Goal: Find specific page/section: Find specific page/section

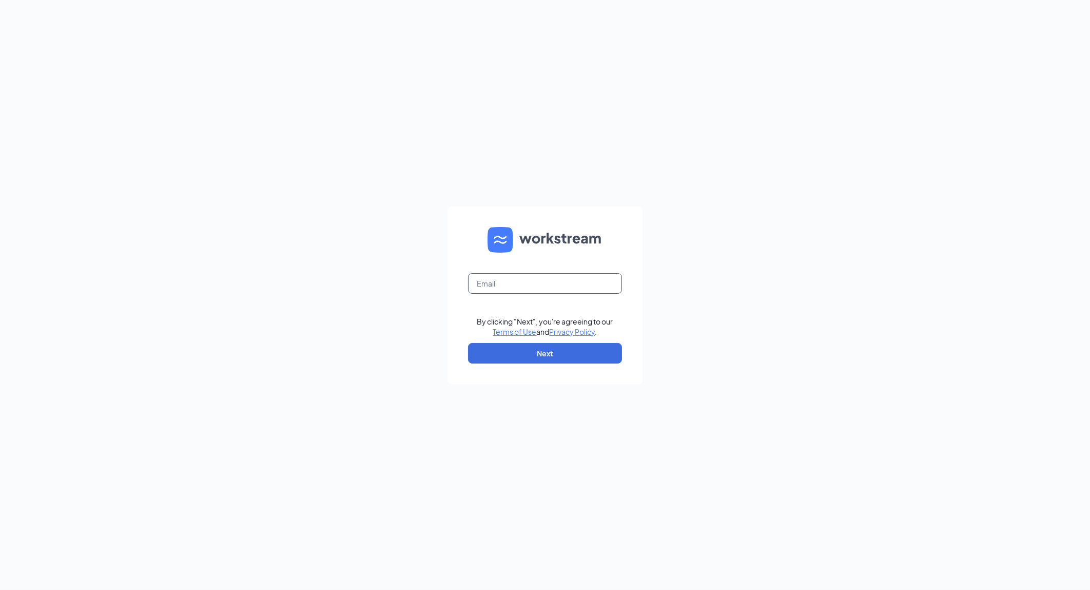
click at [496, 284] on input "text" at bounding box center [545, 283] width 154 height 21
type input "stephensantos@landonculvers.com"
click at [534, 358] on button "Next" at bounding box center [545, 353] width 154 height 21
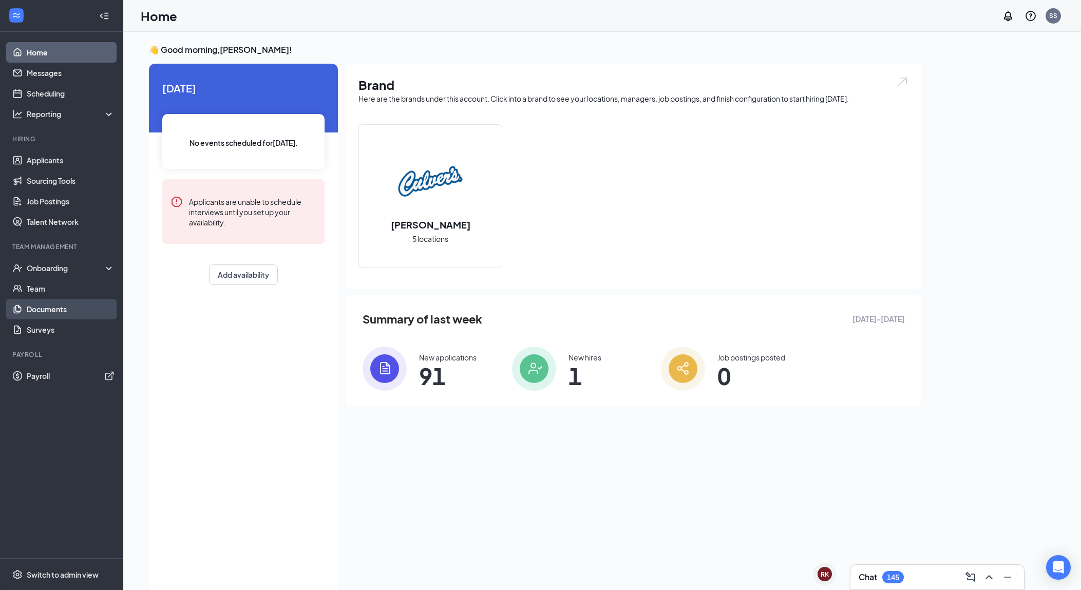
click at [51, 308] on link "Documents" at bounding box center [71, 309] width 88 height 21
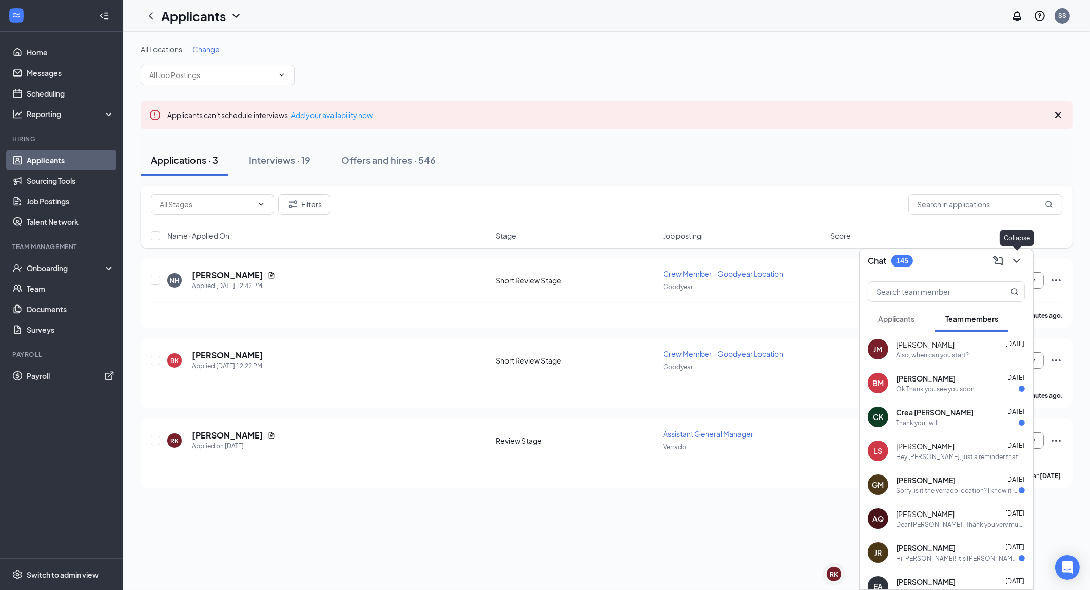
click at [1019, 261] on icon "ChevronDown" at bounding box center [1016, 261] width 7 height 4
